Goal: Contribute content

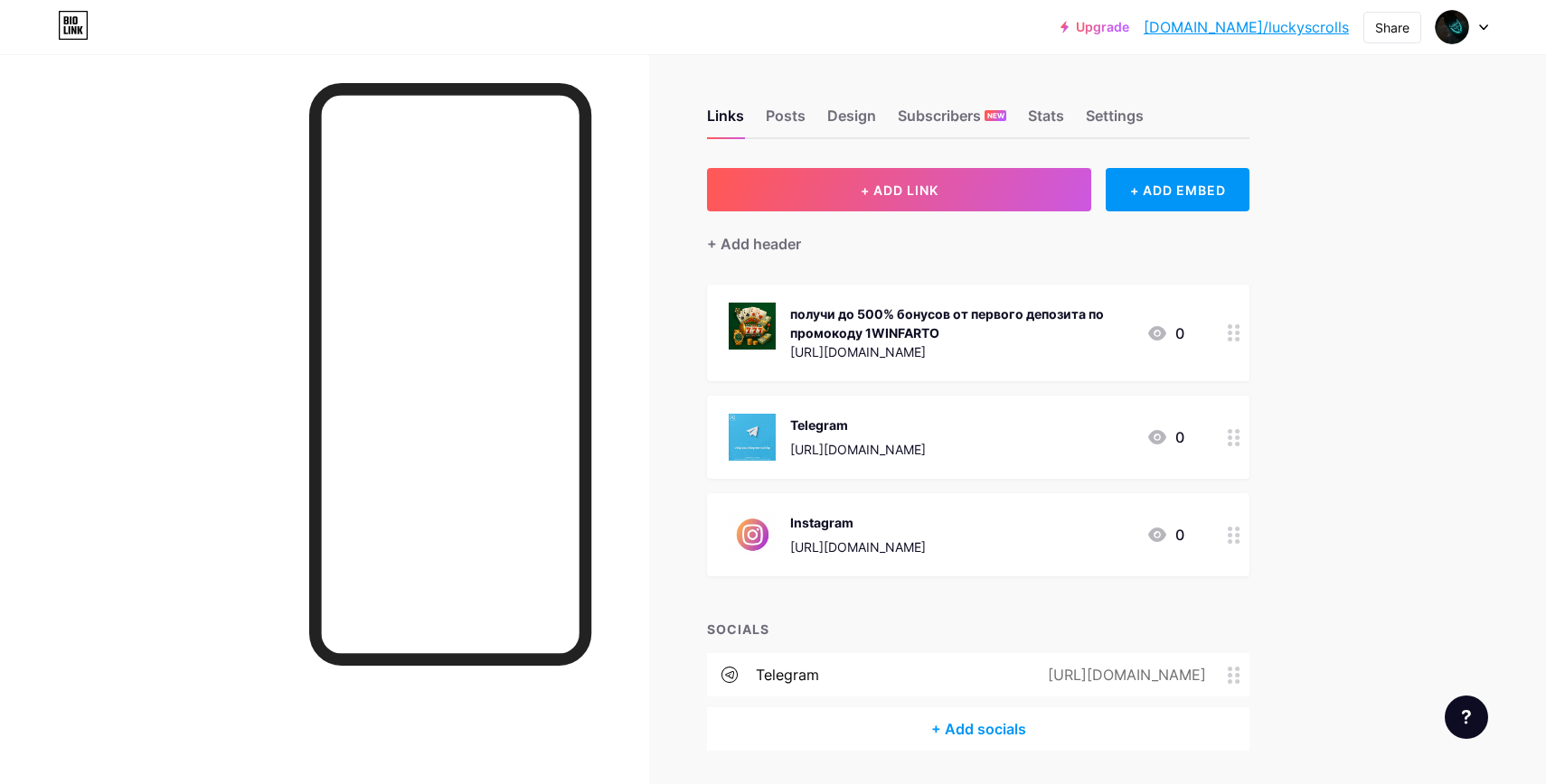
click at [1013, 321] on div "получи до 500% бонусов от первого депозита по промокоду 1WINFARTO" at bounding box center [961, 323] width 341 height 38
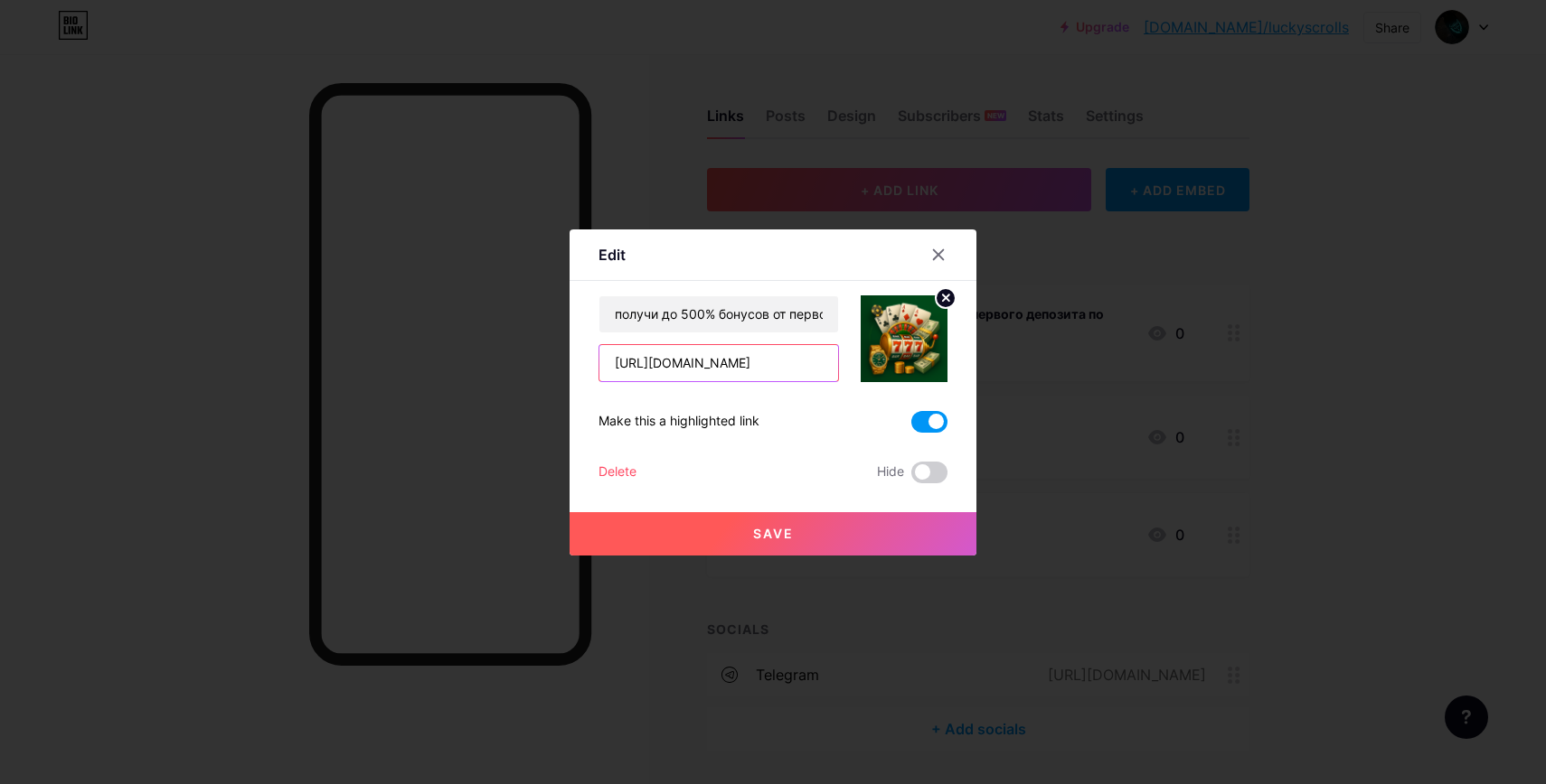
drag, startPoint x: 778, startPoint y: 367, endPoint x: 548, endPoint y: 368, distance: 230.0
click at [548, 368] on div "Edit Content YouTube Play YouTube video without leaving your page. ADD Vimeo Pl…" at bounding box center [773, 392] width 1546 height 784
paste input "85ad14"
type input "[URL][DOMAIN_NAME]"
click at [777, 534] on span "Save" at bounding box center [773, 533] width 41 height 15
